Goal: Book appointment/travel/reservation

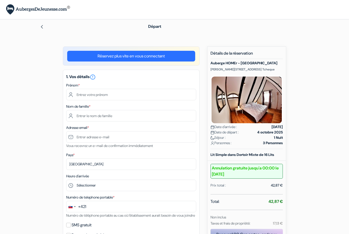
click at [140, 58] on link "Réservez plus vite en vous connectant" at bounding box center [131, 56] width 128 height 11
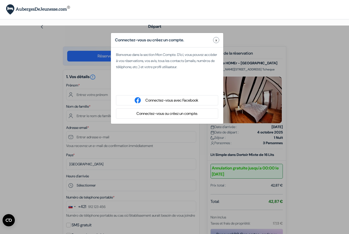
click at [162, 86] on div "Se connecter avec Google. S'ouvre dans un nouvel onglet." at bounding box center [167, 86] width 102 height 11
type input "[PERSON_NAME]"
type input "DOUCET"
type input "[EMAIL_ADDRESS][DOMAIN_NAME]"
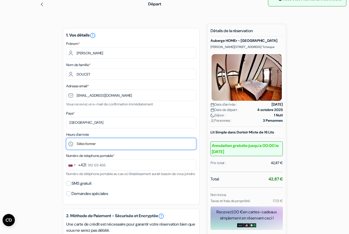
scroll to position [22, 0]
click at [126, 141] on select "Sélectionner 14:00 15:00 16:00 17:00 18:00 19:00 20:00 21:00 22:00 23:00 0:00" at bounding box center [131, 143] width 130 height 11
select select "14"
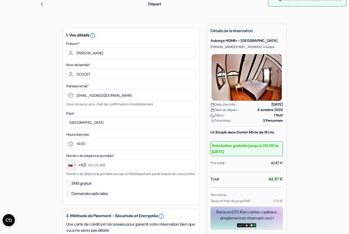
click at [72, 161] on div "Change country, selected Slovakia (+421)" at bounding box center [71, 165] width 11 height 11
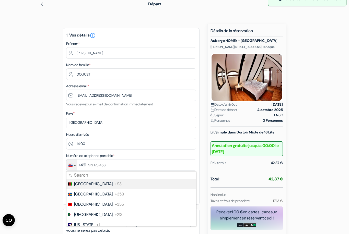
scroll to position [22, 0]
type input "Fr"
click at [83, 187] on span "[GEOGRAPHIC_DATA]" at bounding box center [93, 184] width 39 height 6
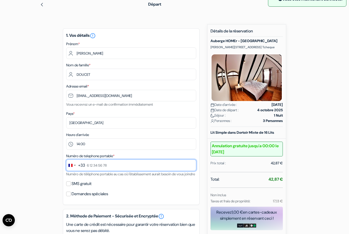
type input "0777200702"
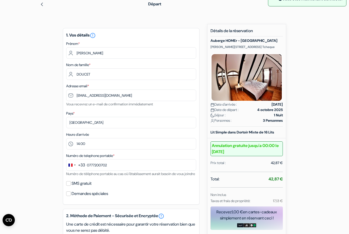
click at [147, 205] on div "1. Vos détails error_outline Prénom * [PERSON_NAME] Nom de famille * DOUCET Adr…" at bounding box center [131, 116] width 137 height 177
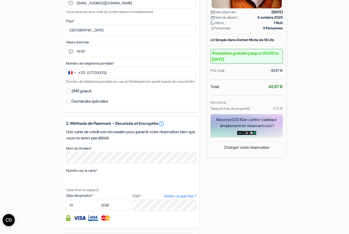
scroll to position [115, 0]
select select "04"
select select "2028"
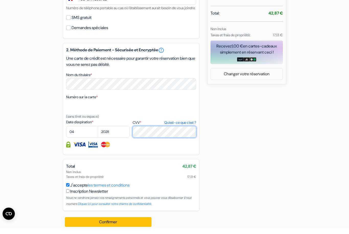
scroll to position [194, 0]
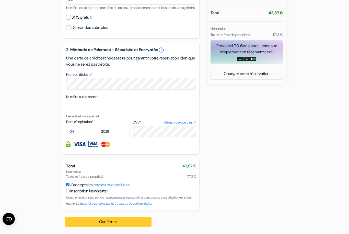
click at [120, 221] on button "Confirmer Loading..." at bounding box center [108, 223] width 87 height 10
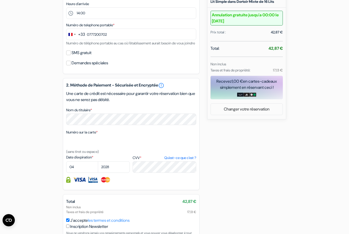
scroll to position [177, 0]
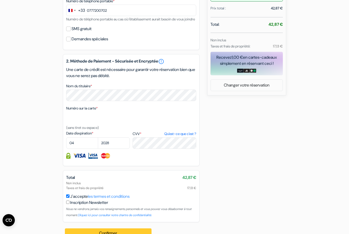
click at [80, 234] on button "Confirmer Loading..." at bounding box center [108, 233] width 87 height 10
click at [84, 234] on button "Confirmer Loading..." at bounding box center [108, 233] width 87 height 10
click at [84, 234] on div "Confirmer Loading... Traitement de la demande..." at bounding box center [108, 233] width 91 height 23
click at [90, 234] on button "Confirmer Loading..." at bounding box center [108, 233] width 87 height 10
click at [90, 234] on div "Confirmer Loading... Traitement de la demande..." at bounding box center [108, 233] width 91 height 23
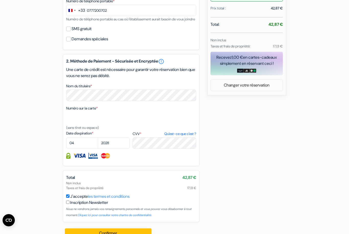
click at [68, 31] on input "SMS gratuit" at bounding box center [68, 29] width 5 height 5
checkbox input "true"
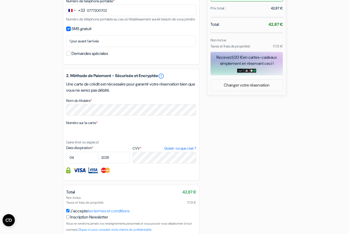
scroll to position [192, 0]
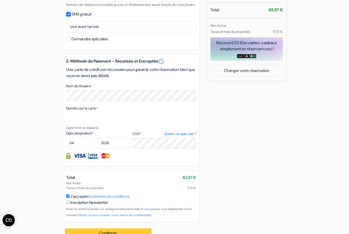
click at [86, 234] on button "Confirmer Loading..." at bounding box center [108, 233] width 87 height 10
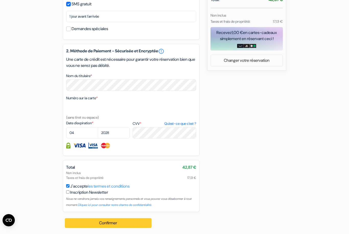
click at [98, 227] on button "Confirmer Loading..." at bounding box center [108, 223] width 87 height 10
click at [108, 223] on button "Confirmer Loading..." at bounding box center [108, 223] width 87 height 10
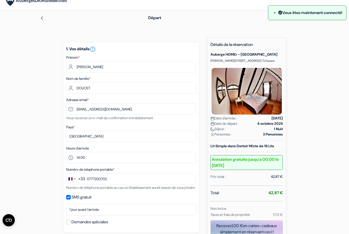
scroll to position [0, 0]
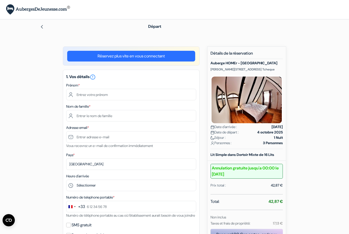
click at [141, 57] on link "Réservez plus vite en vous connectant" at bounding box center [131, 56] width 128 height 11
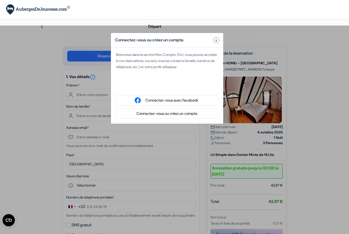
click at [152, 88] on div "Se connecter avec Google. S'ouvre dans un nouvel onglet." at bounding box center [167, 86] width 102 height 11
